Goal: Information Seeking & Learning: Learn about a topic

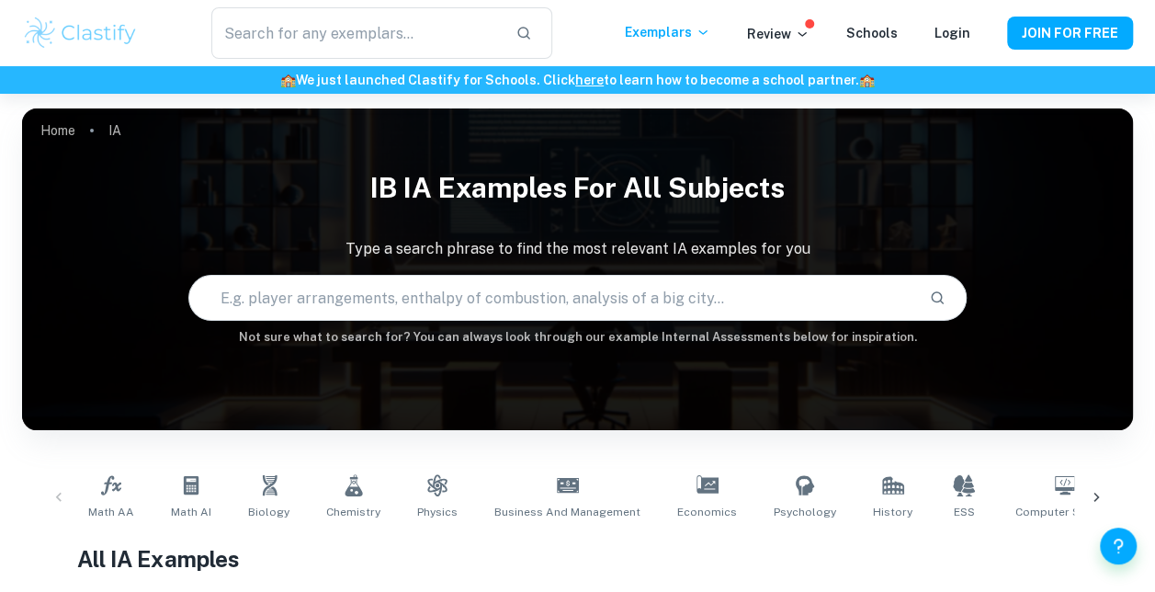
drag, startPoint x: 368, startPoint y: 274, endPoint x: 360, endPoint y: 303, distance: 30.5
click at [360, 303] on input "text" at bounding box center [551, 297] width 724 height 51
type input "modelling population"
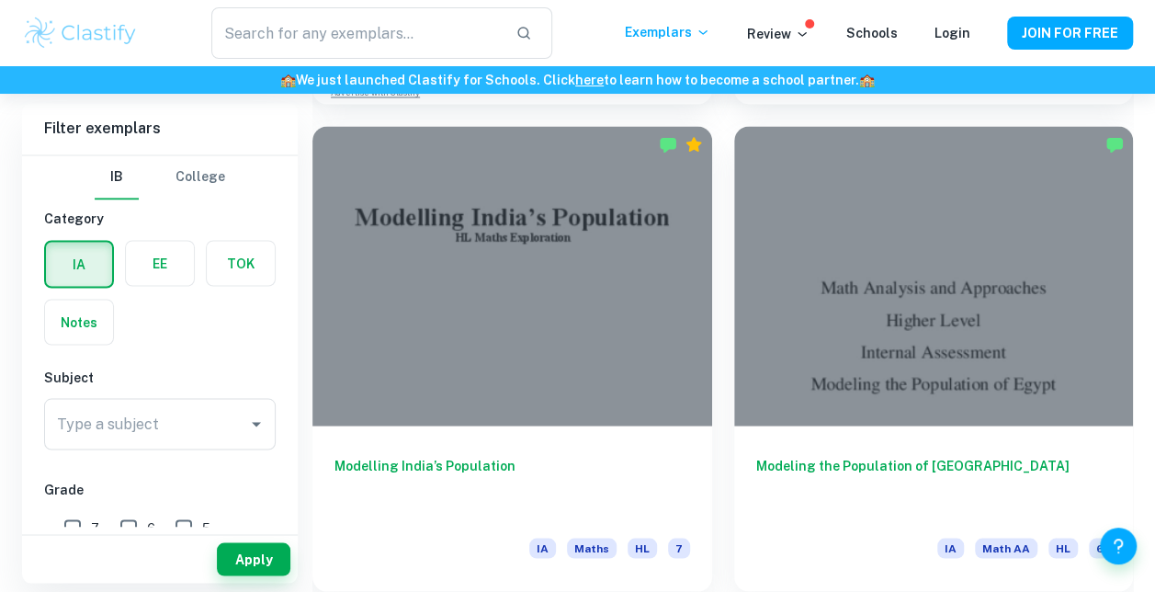
scroll to position [1464, 0]
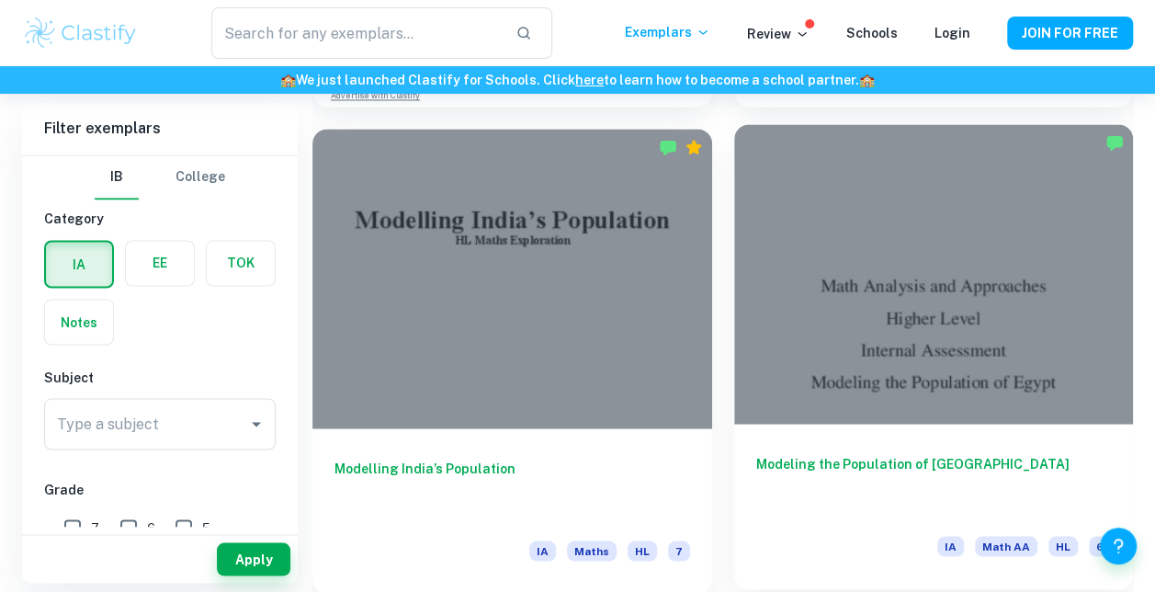
click at [942, 397] on div at bounding box center [934, 273] width 400 height 299
